Goal: Information Seeking & Learning: Check status

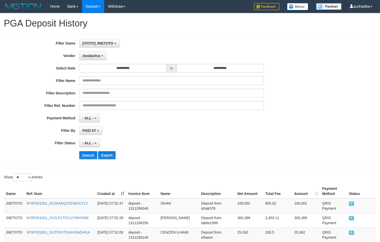
select select "**********"
select select "**"
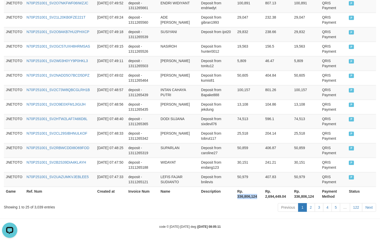
scroll to position [4, 0]
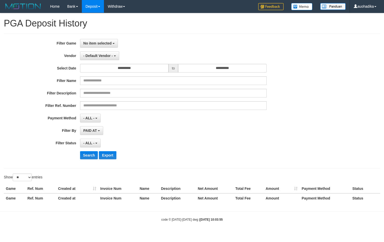
select select
select select "**"
click at [103, 45] on span "No item selected" at bounding box center [97, 43] width 28 height 4
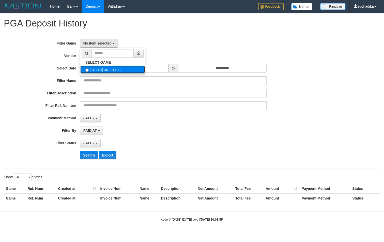
click at [111, 71] on label "[ITOTO] JNETOTO" at bounding box center [112, 70] width 65 height 8
select select "***"
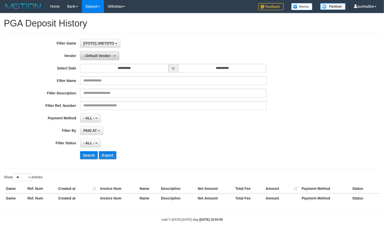
click at [96, 54] on span "- Default Vendor -" at bounding box center [98, 56] width 30 height 4
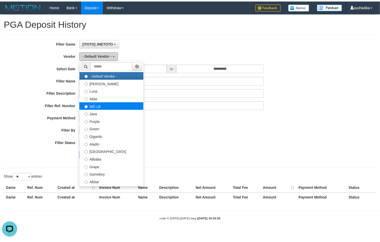
scroll to position [0, 0]
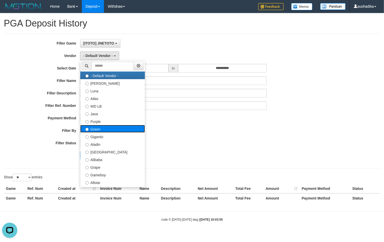
click at [105, 131] on label "Green" at bounding box center [112, 129] width 65 height 8
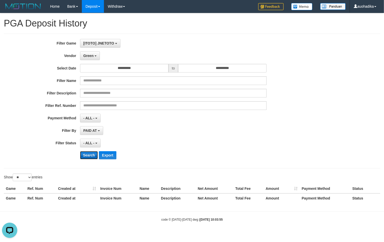
click at [84, 156] on button "Search" at bounding box center [89, 155] width 18 height 8
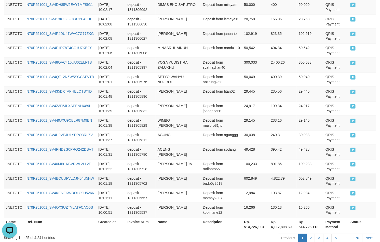
scroll to position [377, 0]
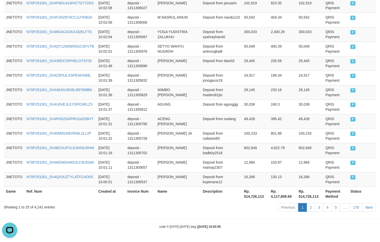
click at [34, 207] on div "Showing 1 to 25 of 4,241 entries" at bounding box center [79, 206] width 151 height 7
copy div "4,241"
click at [250, 196] on th "Rp. 514,726,113" at bounding box center [255, 194] width 27 height 15
click at [251, 196] on th "Rp. 514,726,113" at bounding box center [255, 194] width 27 height 15
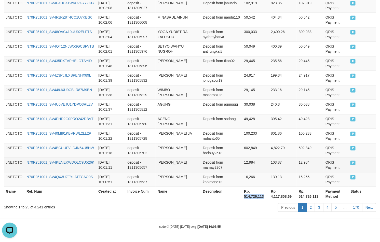
copy th "514,726,113"
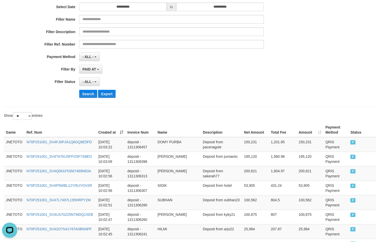
scroll to position [0, 0]
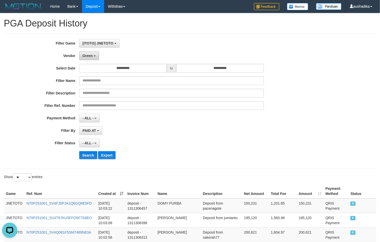
click at [93, 59] on button "Green" at bounding box center [89, 55] width 20 height 9
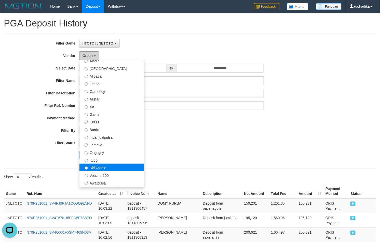
scroll to position [85, 0]
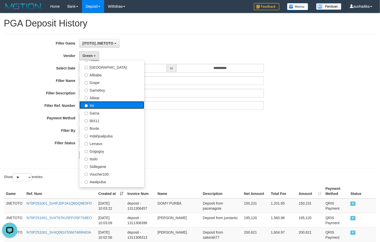
click at [109, 104] on label "Xtr" at bounding box center [111, 105] width 65 height 8
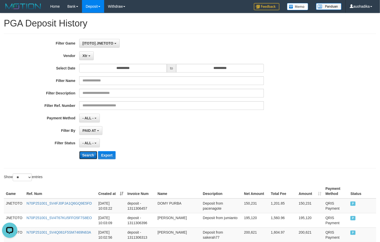
click at [87, 159] on button "Search" at bounding box center [88, 155] width 18 height 8
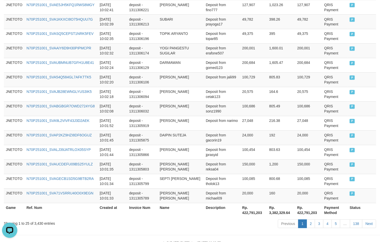
scroll to position [377, 0]
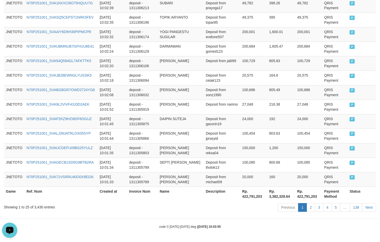
click at [38, 208] on div "Showing 1 to 25 of 3,430 entries" at bounding box center [79, 206] width 151 height 7
copy div "3,430"
click at [253, 200] on th "Rp. 422,791,203" at bounding box center [253, 194] width 27 height 15
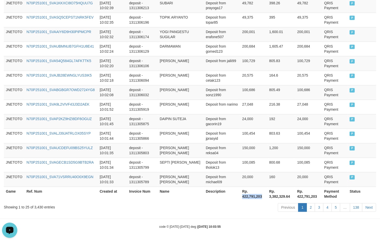
copy th "422,791,203"
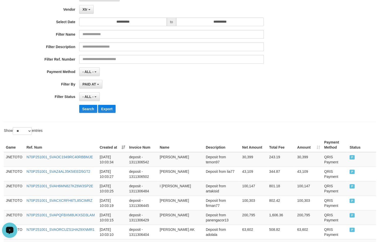
scroll to position [0, 0]
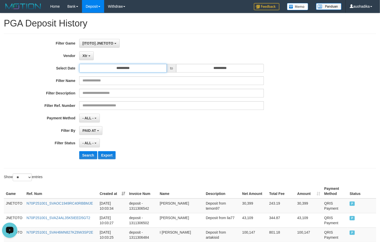
click at [92, 64] on div "**********" at bounding box center [158, 101] width 316 height 124
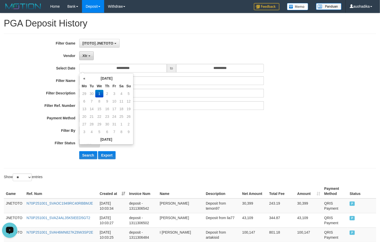
click at [89, 60] on button "Xtr" at bounding box center [86, 55] width 15 height 9
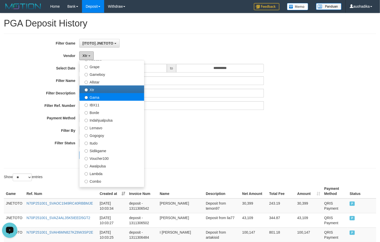
scroll to position [127, 0]
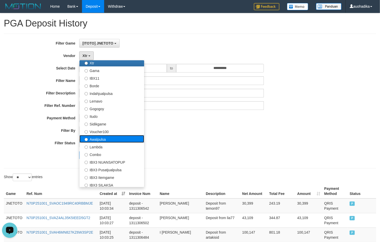
click at [125, 142] on label "Awalpulsa" at bounding box center [111, 139] width 65 height 8
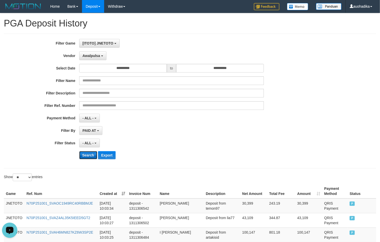
click at [88, 155] on button "Search" at bounding box center [88, 155] width 18 height 8
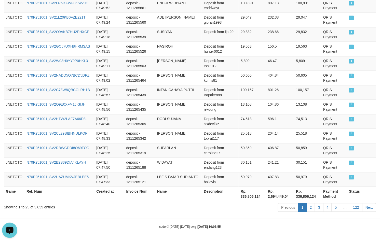
scroll to position [377, 0]
click at [39, 207] on div "Showing 1 to 25 of 3,039 entries" at bounding box center [79, 206] width 151 height 7
copy div "3,039"
click at [249, 198] on th "Rp. 336,806,124" at bounding box center [251, 194] width 27 height 15
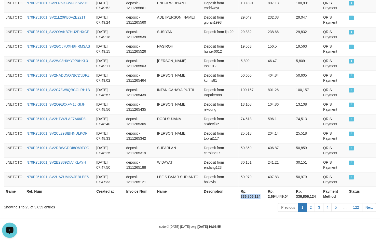
click at [249, 198] on th "Rp. 336,806,124" at bounding box center [251, 194] width 27 height 15
copy th "336,806,124"
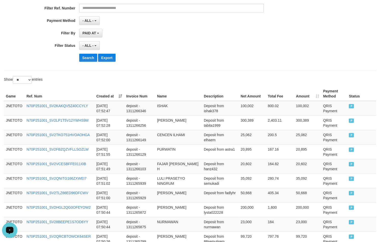
scroll to position [37, 0]
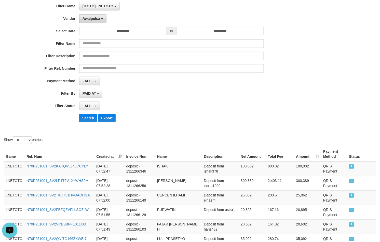
click at [97, 15] on button "Awalpulsa" at bounding box center [92, 18] width 27 height 9
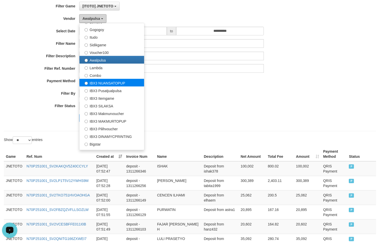
scroll to position [169, 0]
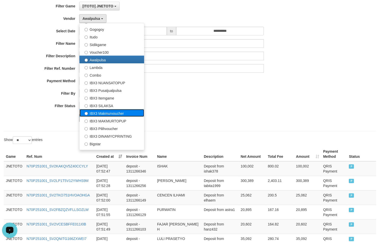
click at [123, 111] on label "IBX3 Makmurvoucher" at bounding box center [111, 113] width 65 height 8
select select "**********"
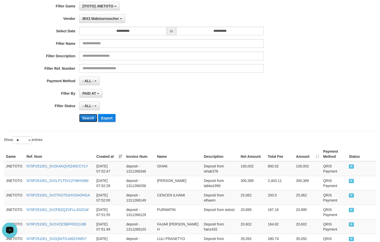
click at [94, 118] on button "Search" at bounding box center [88, 118] width 18 height 8
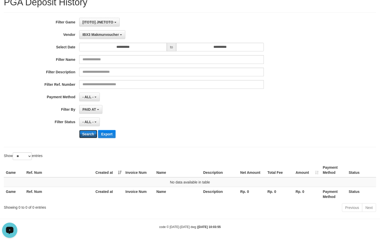
scroll to position [22, 0]
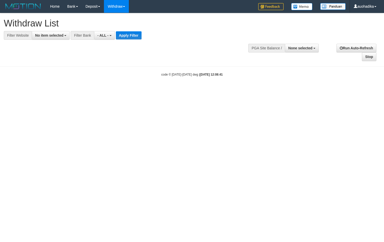
select select
